Goal: Transaction & Acquisition: Purchase product/service

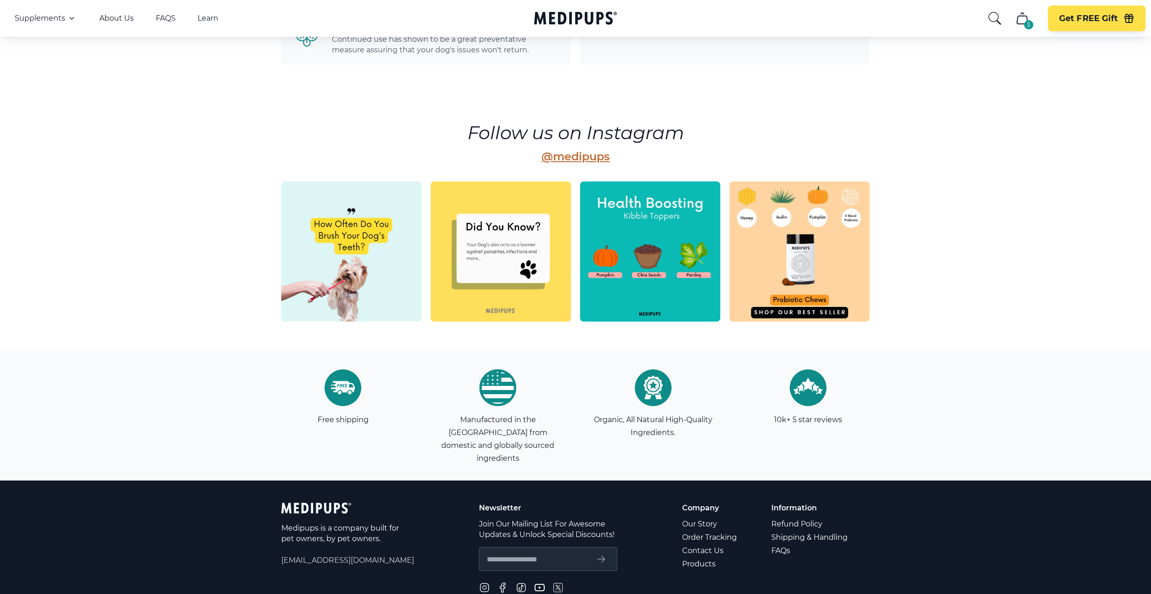
scroll to position [2453, 0]
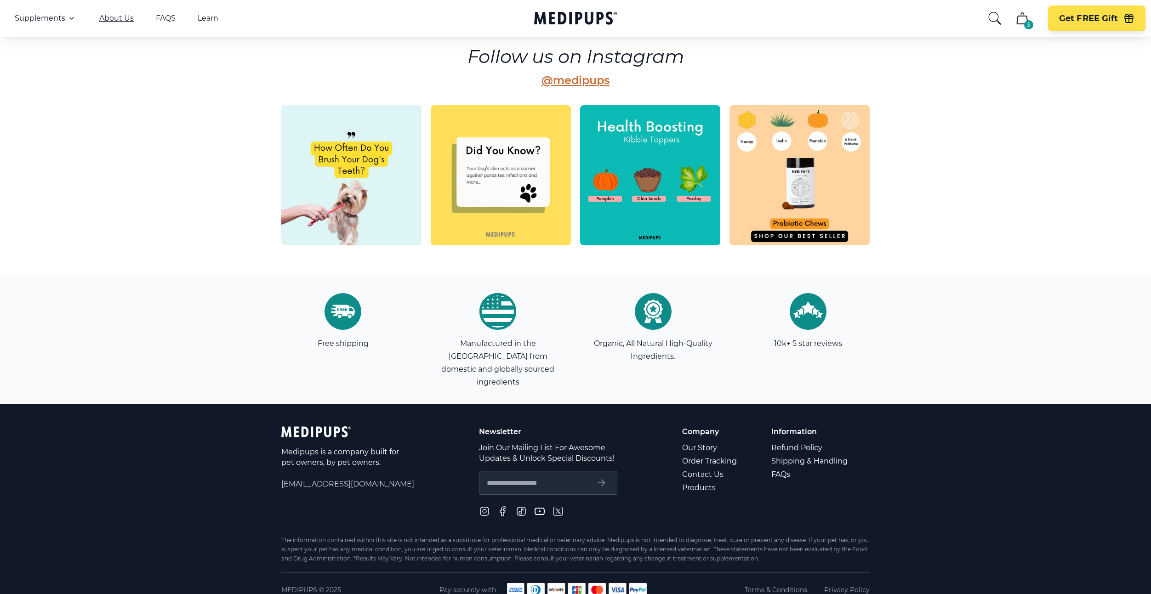
click at [117, 17] on link "About Us" at bounding box center [116, 18] width 34 height 9
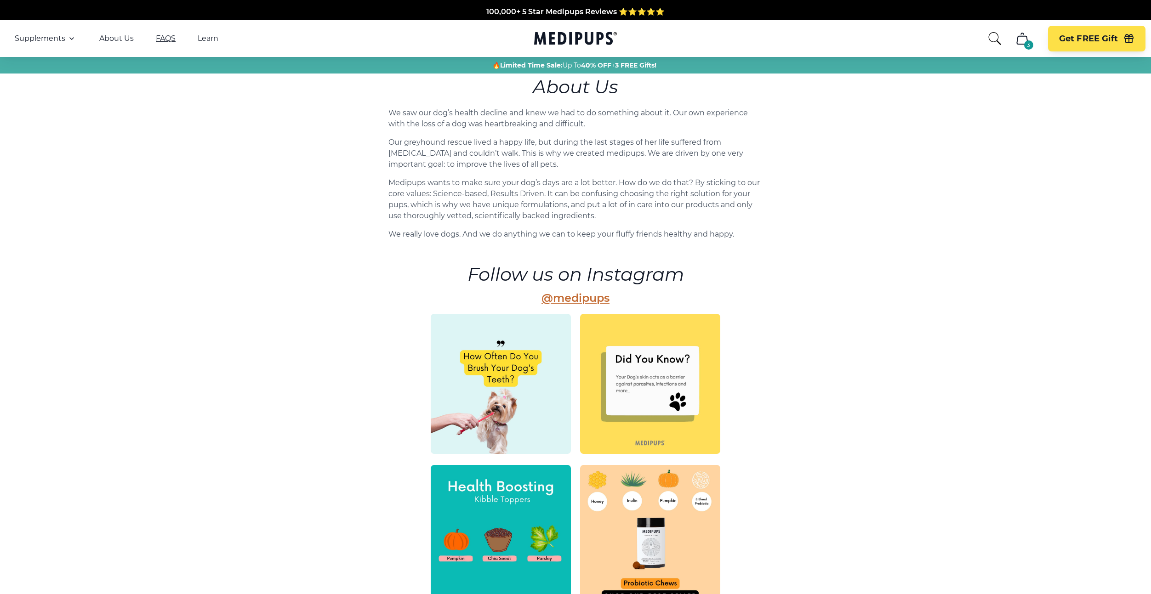
click at [167, 35] on link "FAQS" at bounding box center [166, 38] width 20 height 9
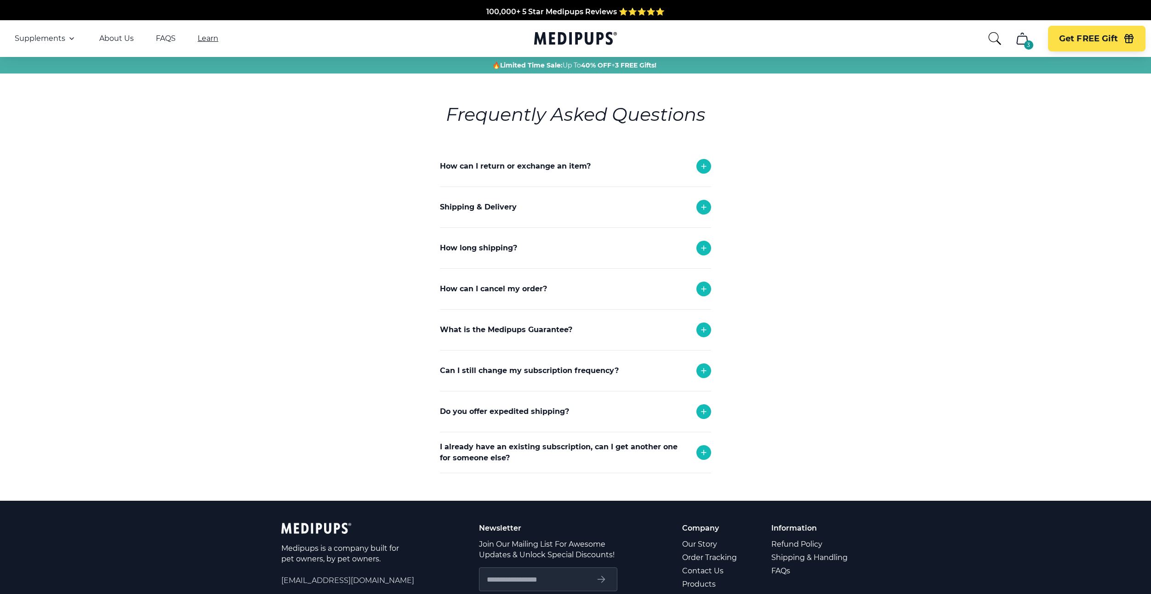
click at [203, 40] on link "Learn" at bounding box center [208, 38] width 21 height 9
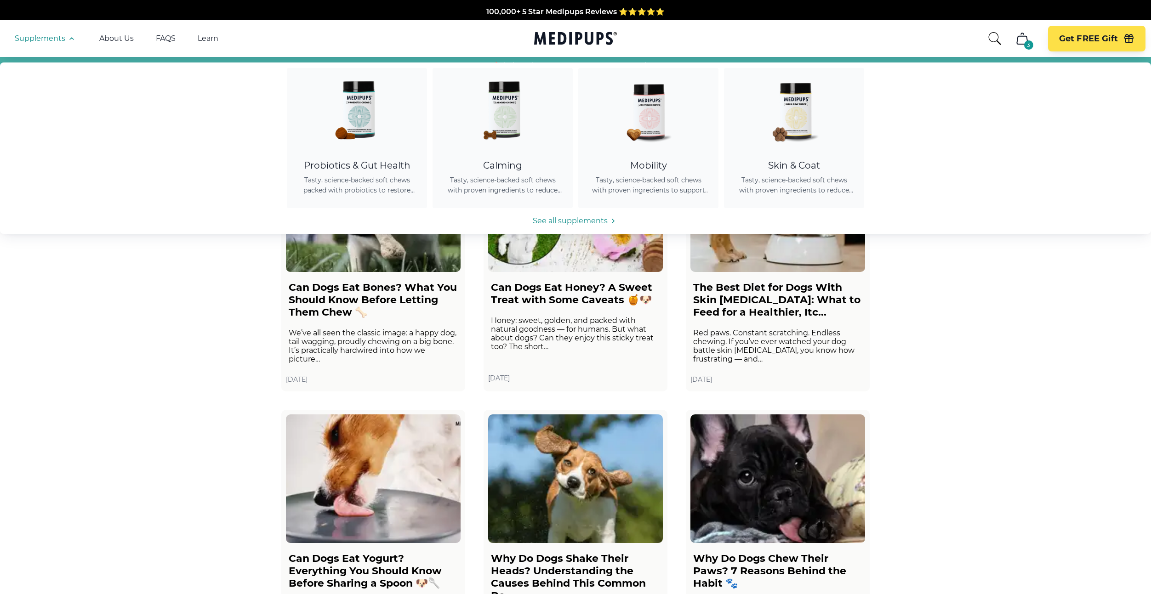
click at [1017, 45] on icon "cart" at bounding box center [1022, 38] width 15 height 15
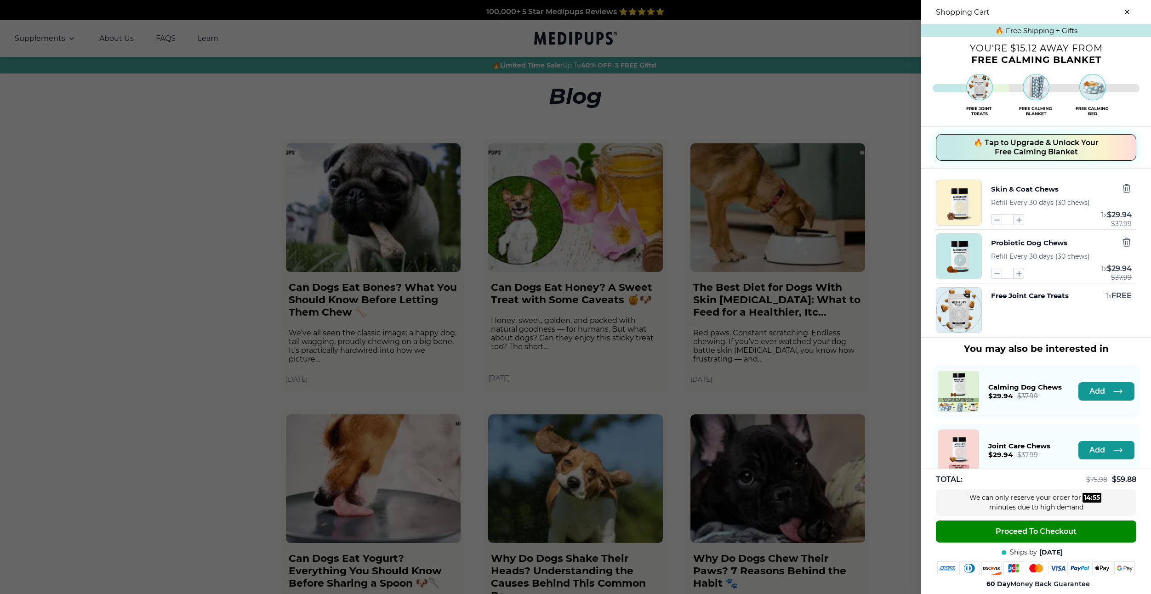
click at [561, 30] on div at bounding box center [575, 297] width 1151 height 594
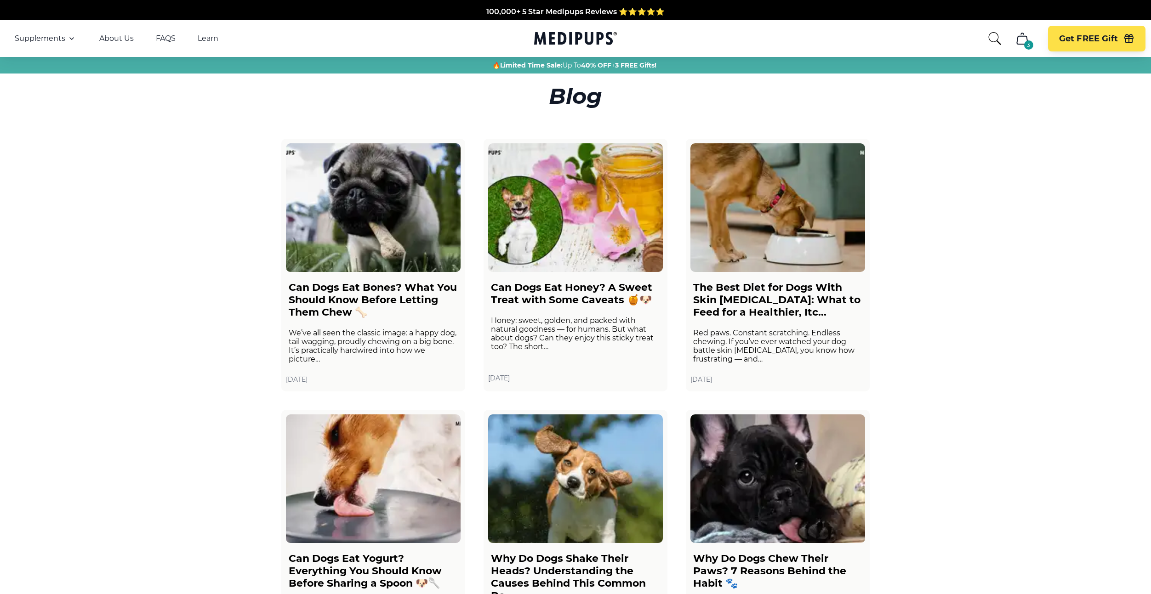
click at [563, 30] on icon "Medipups" at bounding box center [575, 38] width 83 height 17
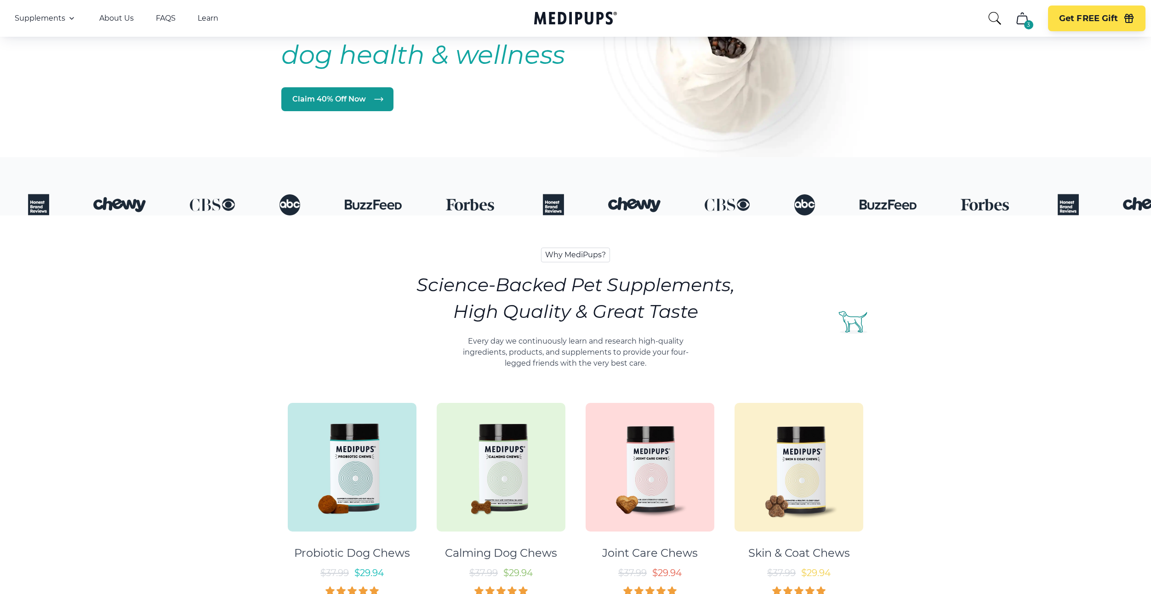
scroll to position [215, 0]
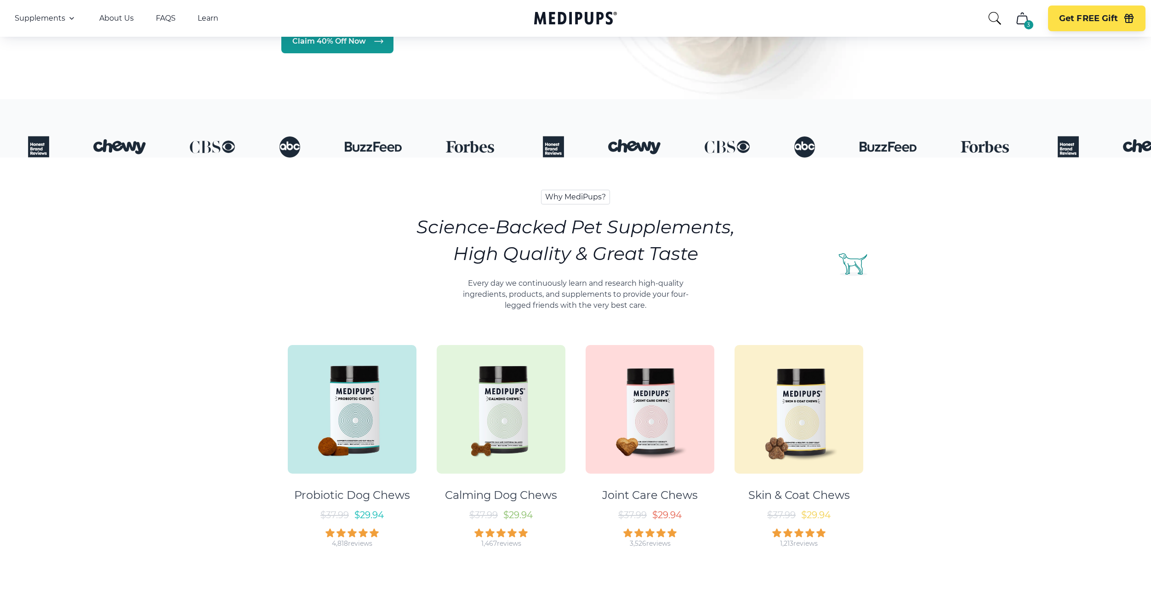
click at [393, 374] on img at bounding box center [352, 409] width 129 height 129
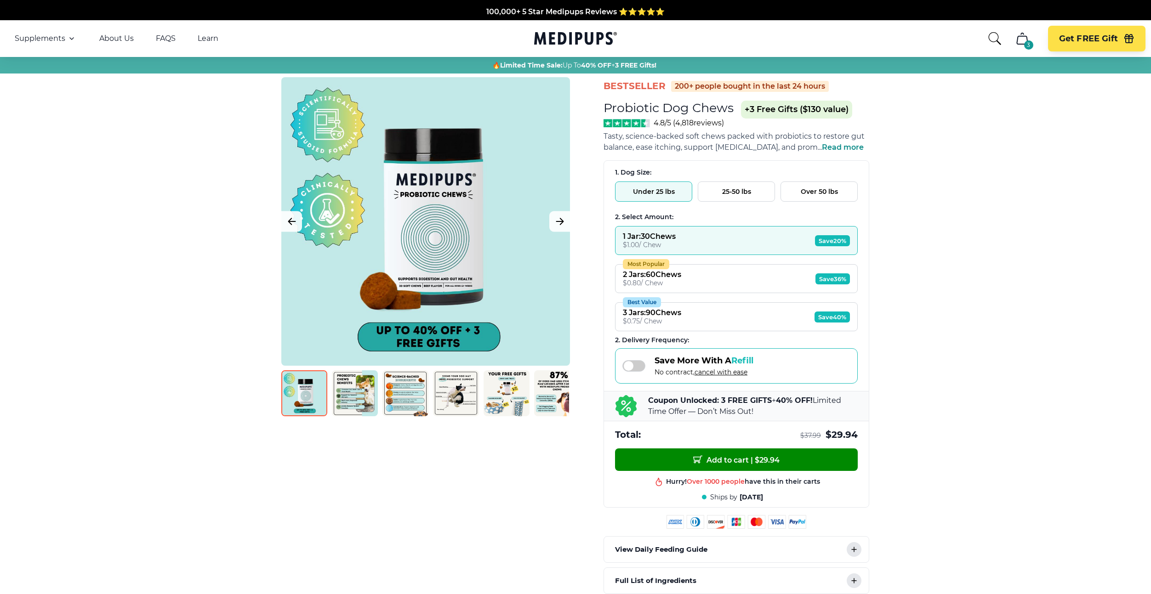
click at [1019, 51] on div "3 Get FREE Gift" at bounding box center [1066, 39] width 158 height 26
click at [1020, 46] on button "3" at bounding box center [1022, 39] width 22 height 22
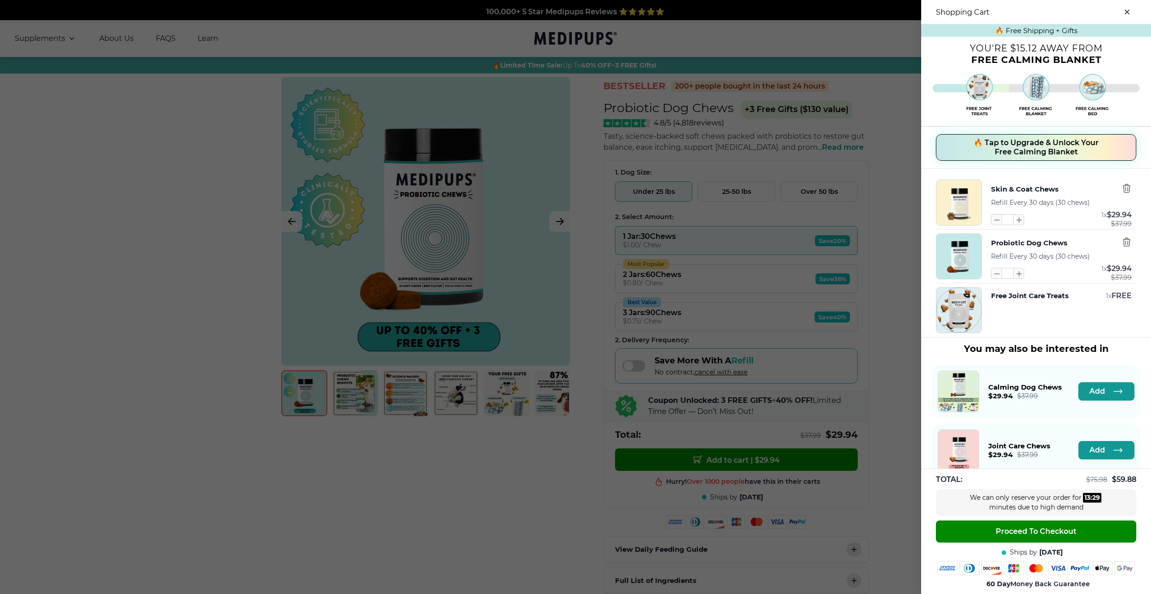
click at [403, 131] on div at bounding box center [575, 297] width 1151 height 594
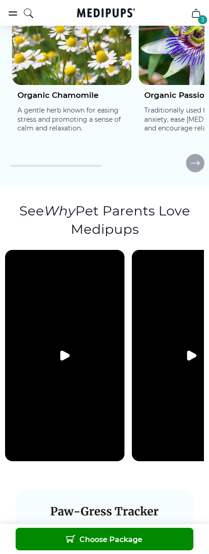
scroll to position [2032, 0]
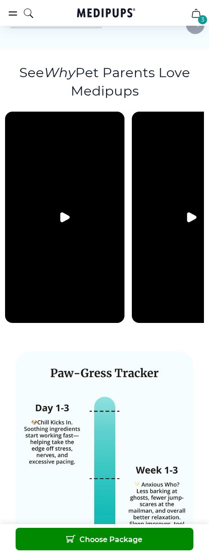
click at [85, 227] on video at bounding box center [64, 217] width 119 height 211
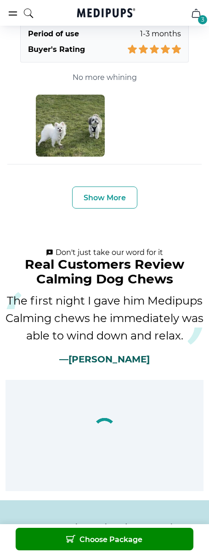
click at [91, 537] on span "Choose Package" at bounding box center [104, 539] width 76 height 10
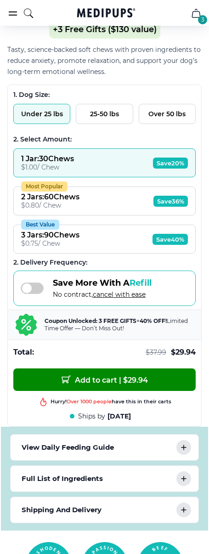
scroll to position [387, 0]
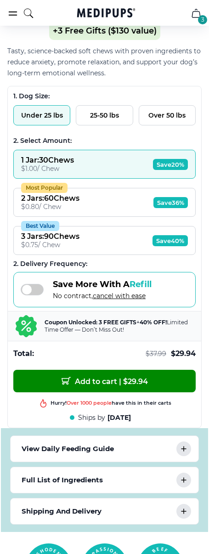
click at [102, 383] on span "Add to cart | $ 29.94" at bounding box center [105, 381] width 86 height 10
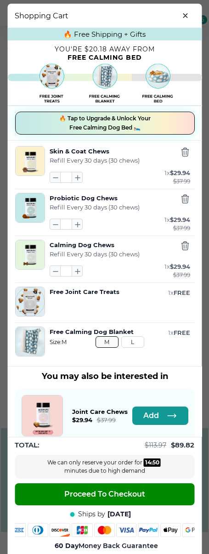
click at [105, 498] on span "Proceed To Checkout" at bounding box center [104, 494] width 81 height 9
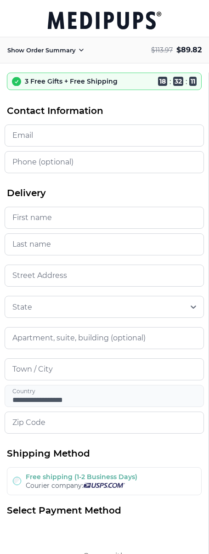
click at [67, 49] on p "Show Order Summary" at bounding box center [41, 50] width 68 height 9
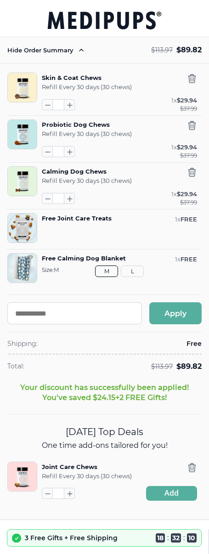
click at [77, 53] on icon at bounding box center [81, 50] width 11 height 11
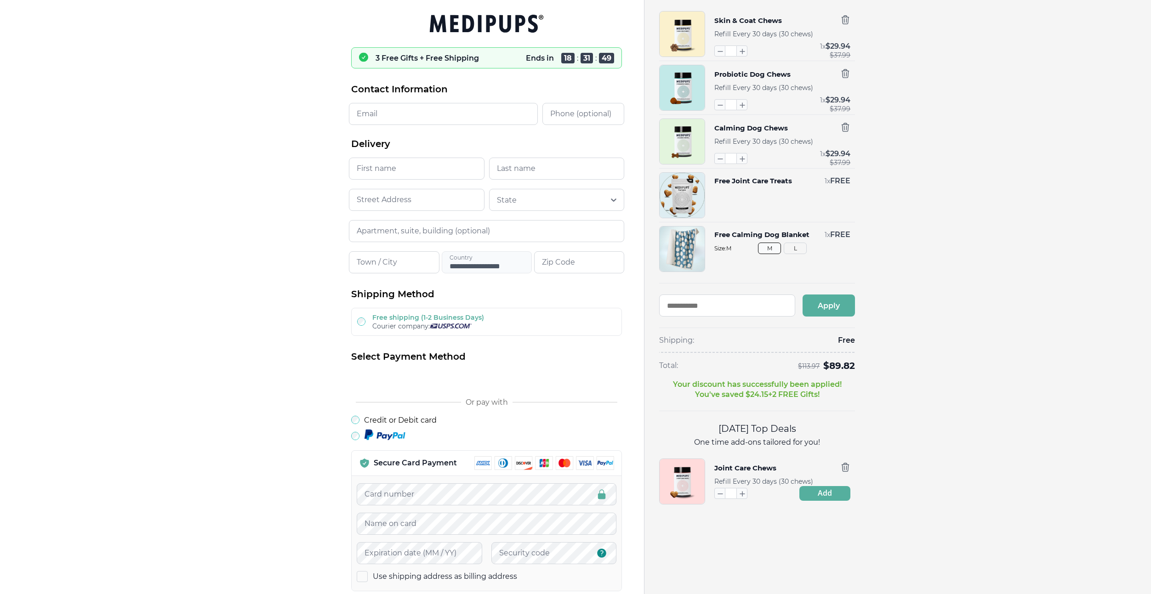
click at [897, 173] on div "Skin & Coat Chews Refill Every 30 days (30 chews) * 1 x $ 29.94 $ 37.99 Probiot…" at bounding box center [893, 257] width 469 height 493
